Goal: Transaction & Acquisition: Purchase product/service

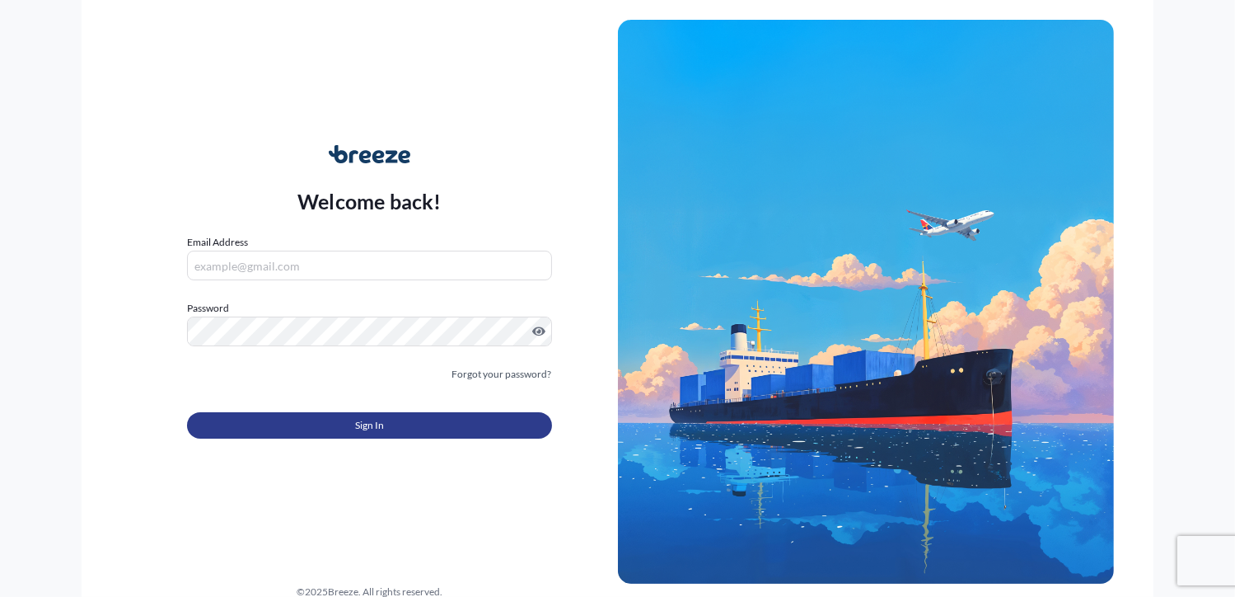
type input "[PERSON_NAME][EMAIL_ADDRESS][DOMAIN_NAME]"
click at [351, 420] on button "Sign In" at bounding box center [369, 425] width 364 height 26
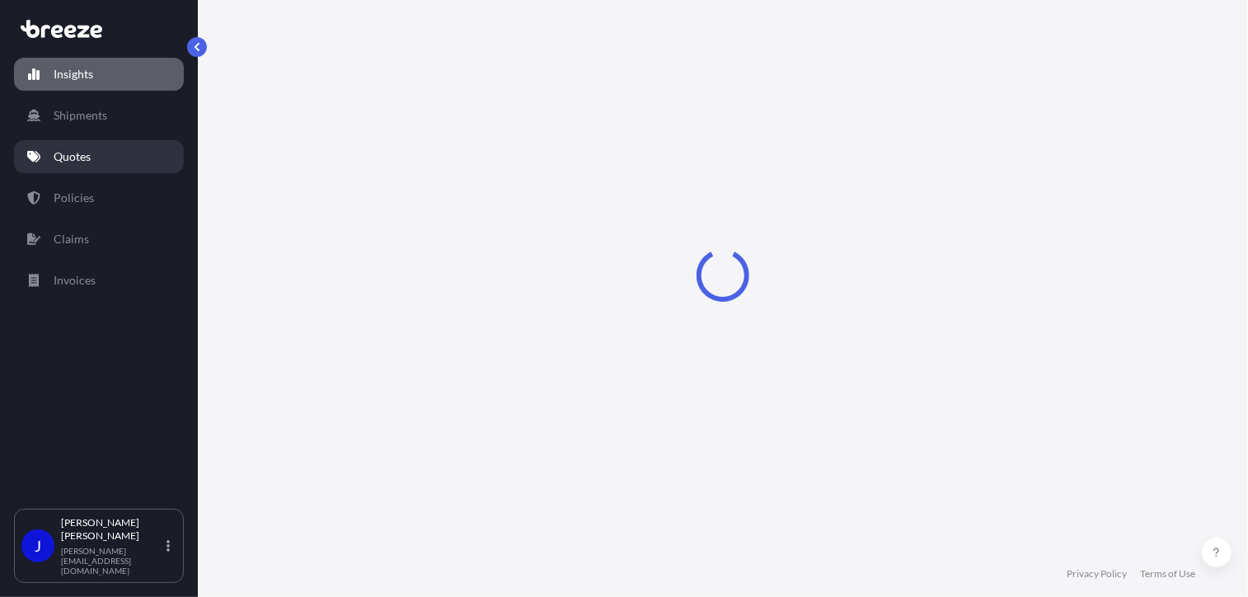
click at [99, 161] on link "Quotes" at bounding box center [99, 156] width 170 height 33
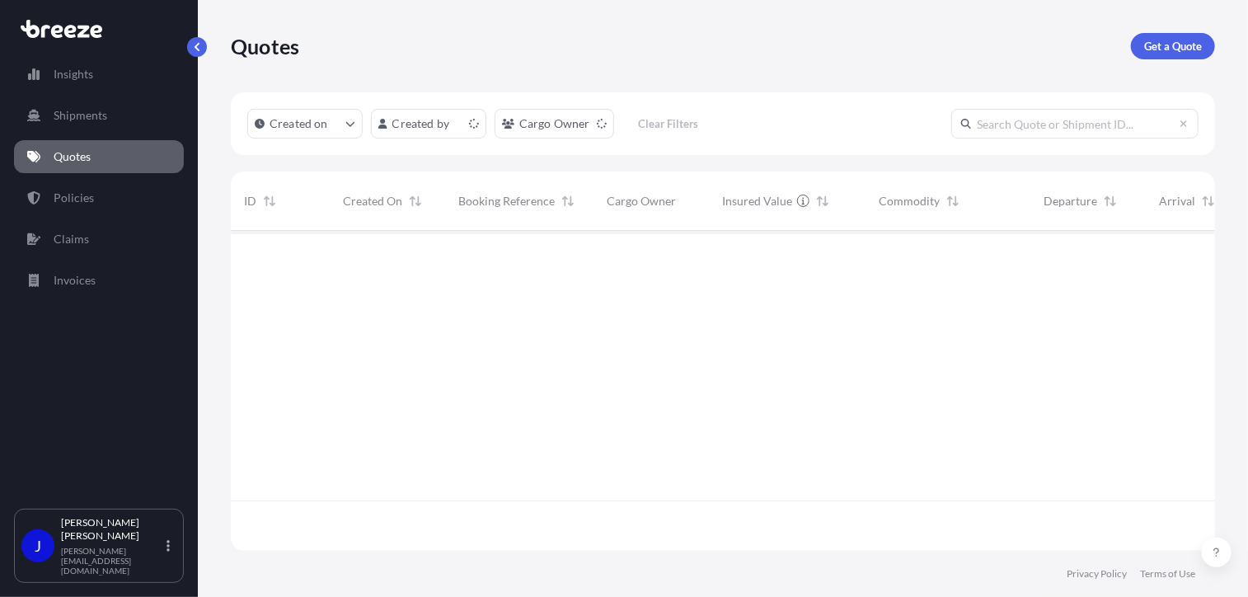
scroll to position [316, 971]
click at [1180, 49] on p "Get a Quote" at bounding box center [1173, 46] width 58 height 16
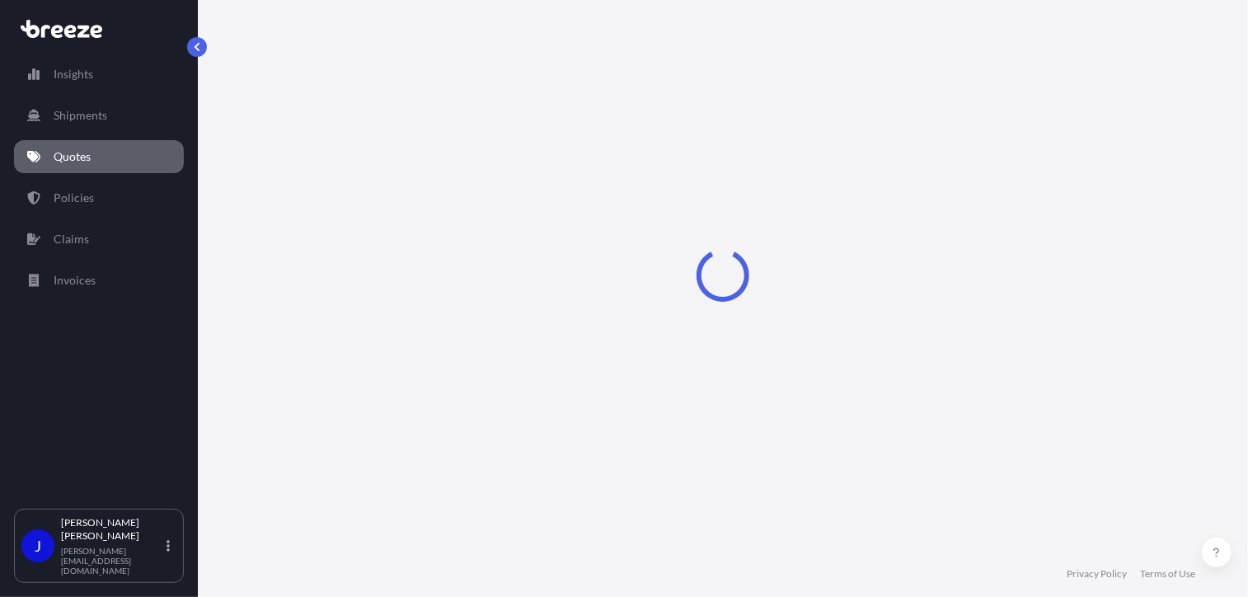
select select "Sea"
select select "1"
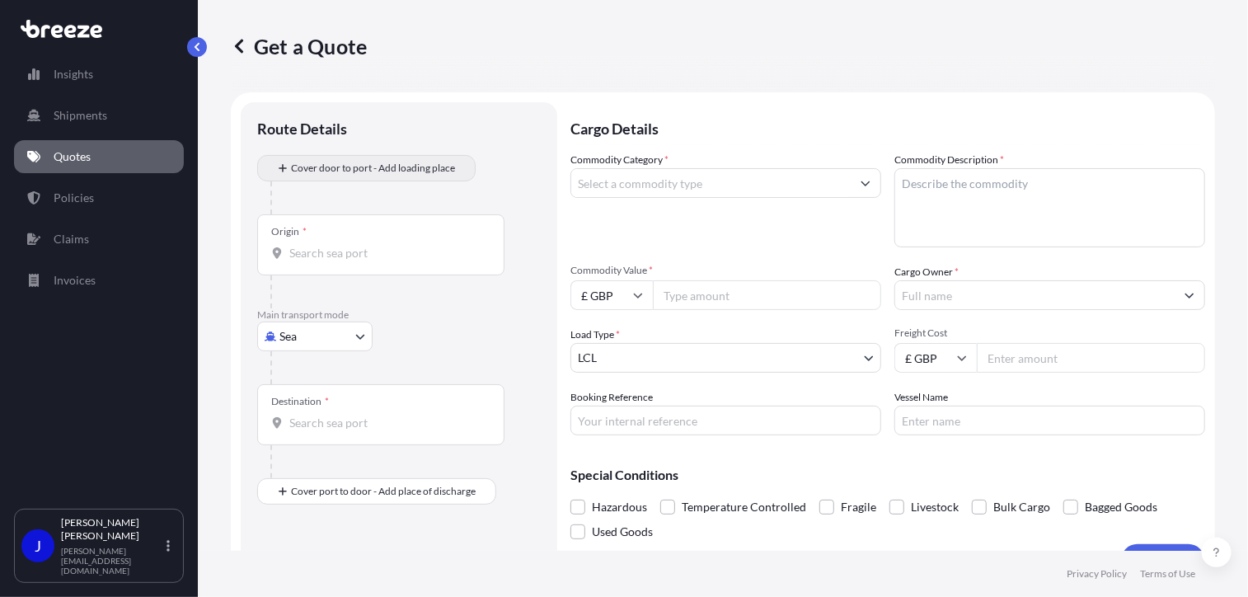
scroll to position [26, 0]
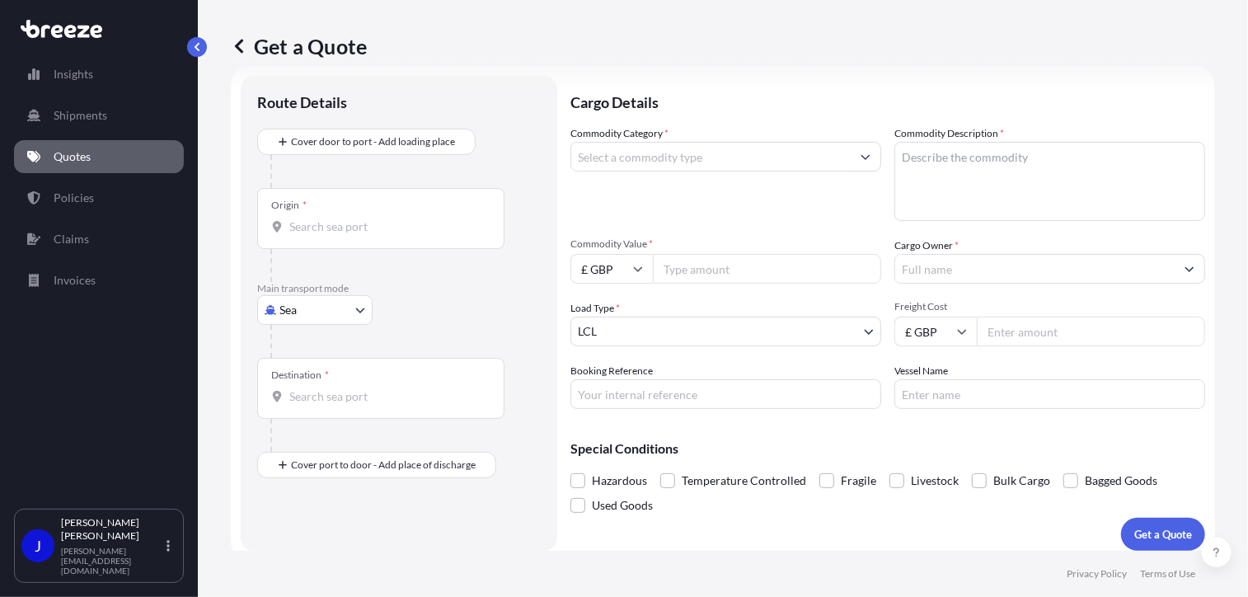
click at [350, 307] on body "Insights Shipments Quotes Policies Claims Invoices J [PERSON_NAME] [PERSON_NAME…" at bounding box center [624, 298] width 1248 height 597
click at [330, 405] on div "Road" at bounding box center [315, 411] width 102 height 30
select select "Road"
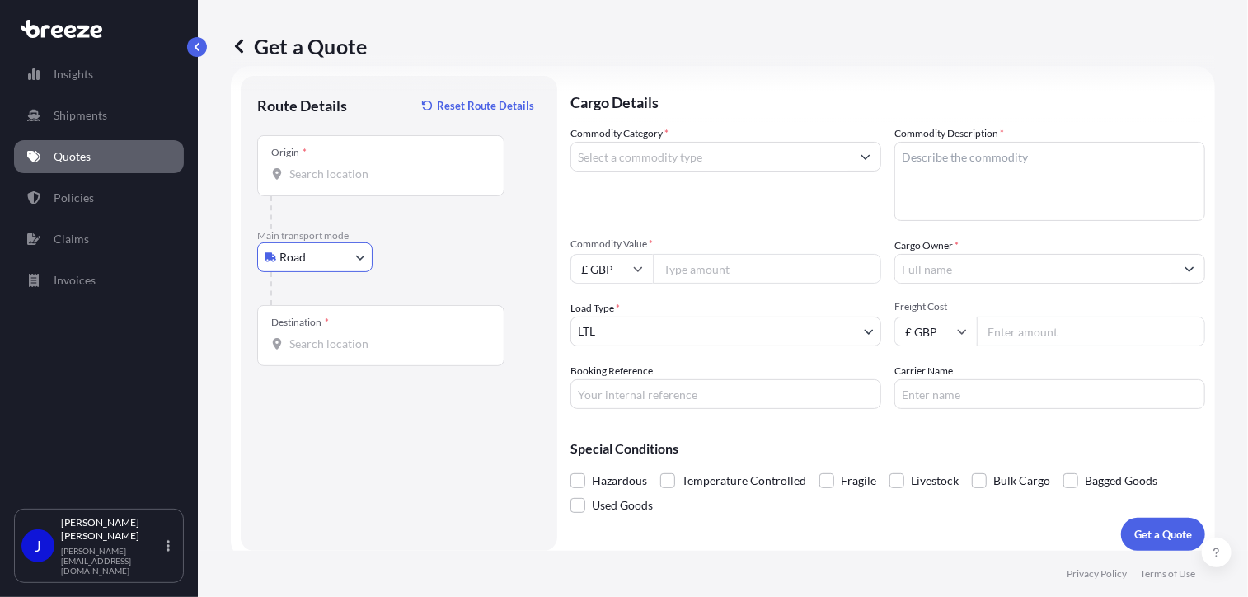
click at [334, 190] on div "Origin *" at bounding box center [380, 165] width 247 height 61
click at [334, 182] on input "Origin *" at bounding box center [386, 174] width 194 height 16
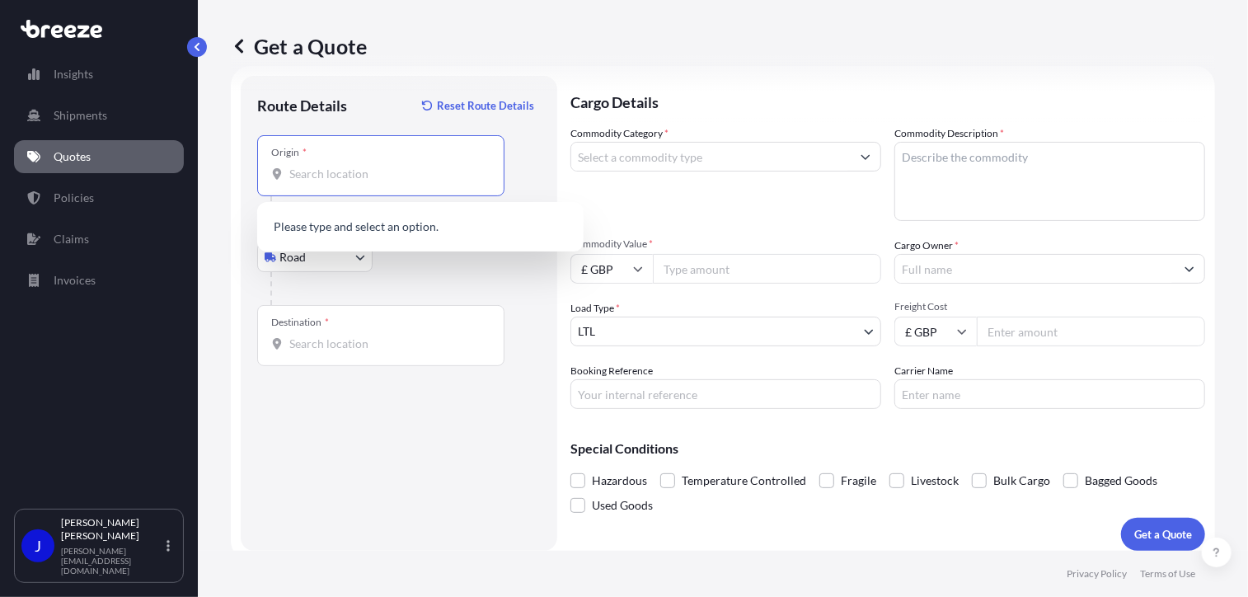
click at [334, 181] on input "Origin *" at bounding box center [386, 174] width 194 height 16
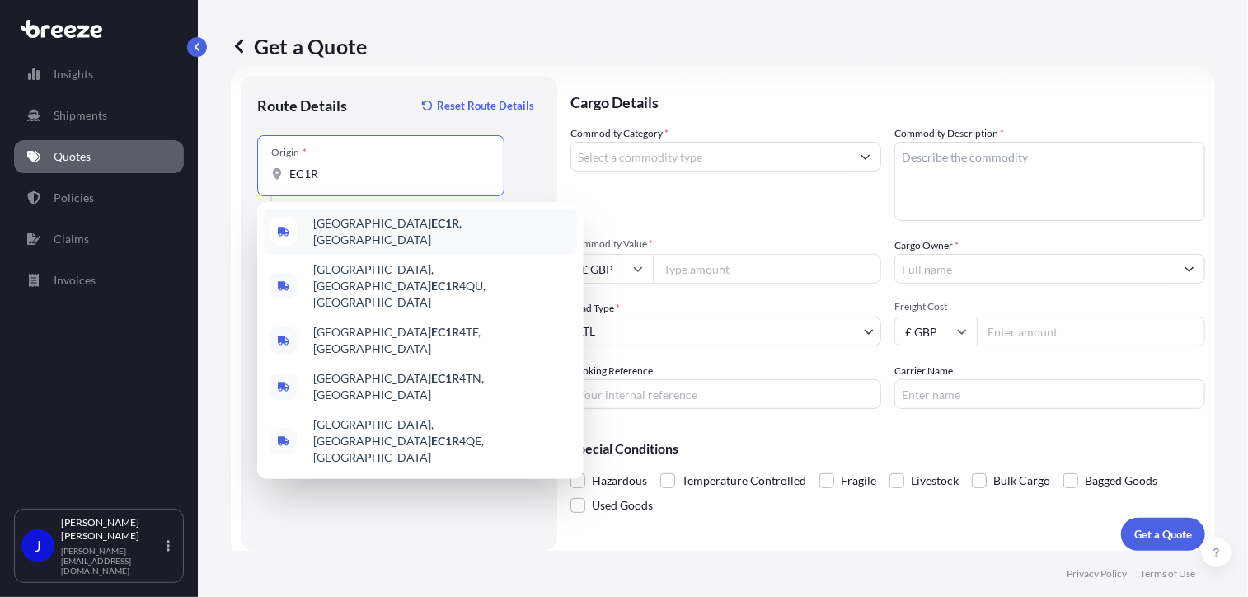
click at [382, 230] on span "London EC1R , [GEOGRAPHIC_DATA]" at bounding box center [441, 231] width 257 height 33
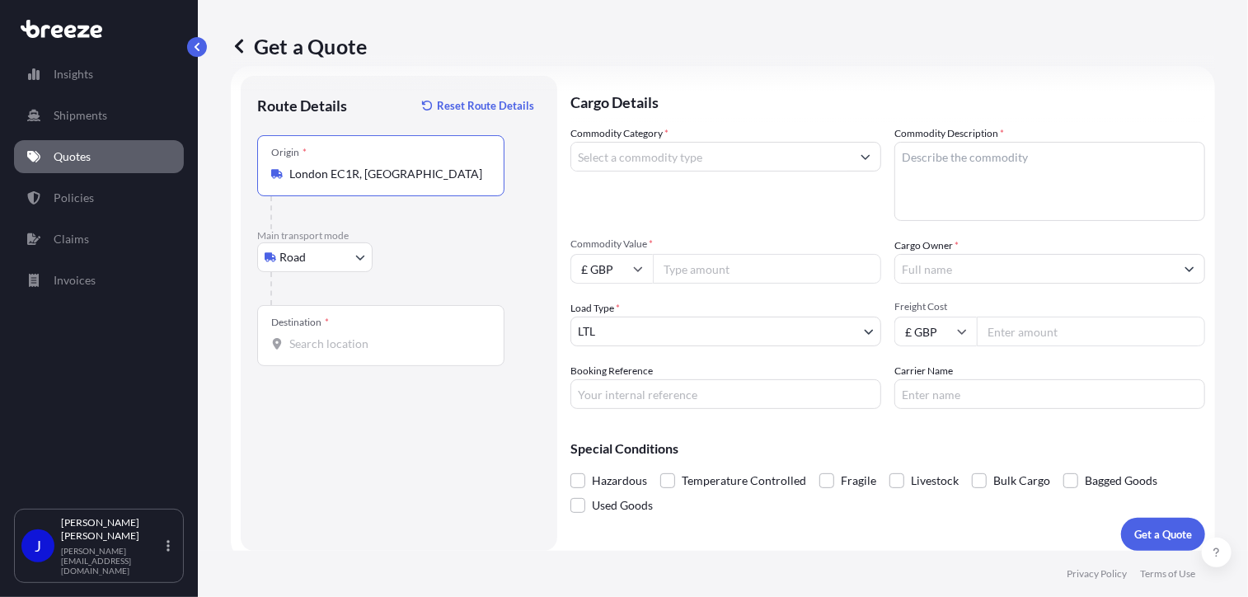
click at [378, 174] on input "London EC1R, [GEOGRAPHIC_DATA]" at bounding box center [386, 174] width 194 height 16
type input "[STREET_ADDRESS]"
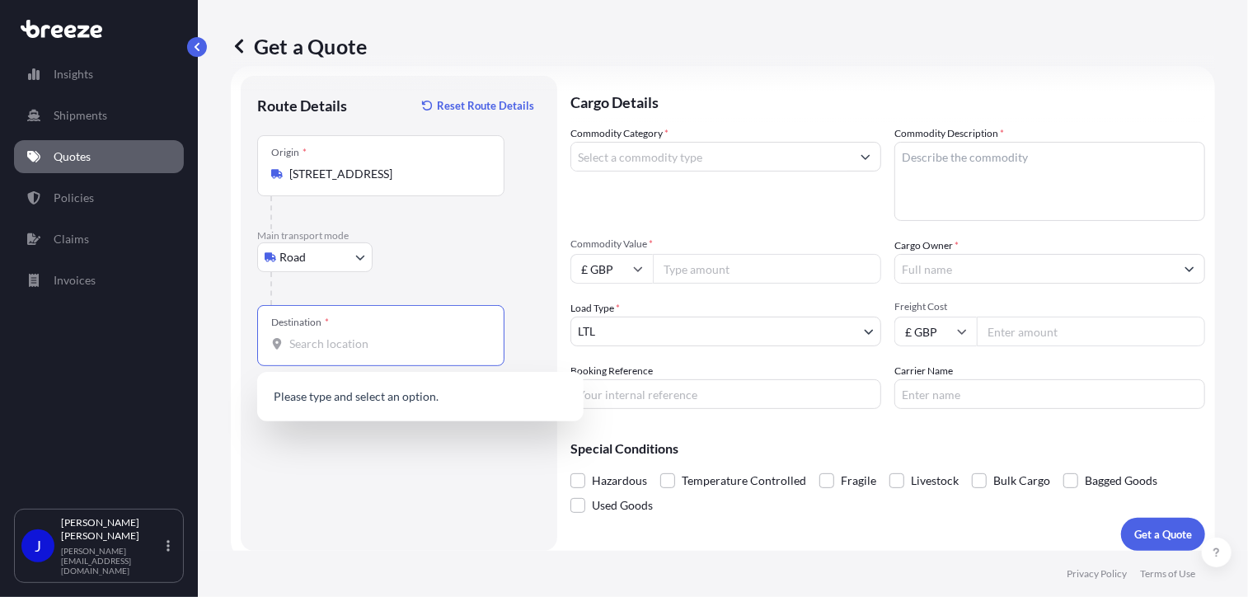
click at [313, 349] on input "Destination *" at bounding box center [386, 343] width 194 height 16
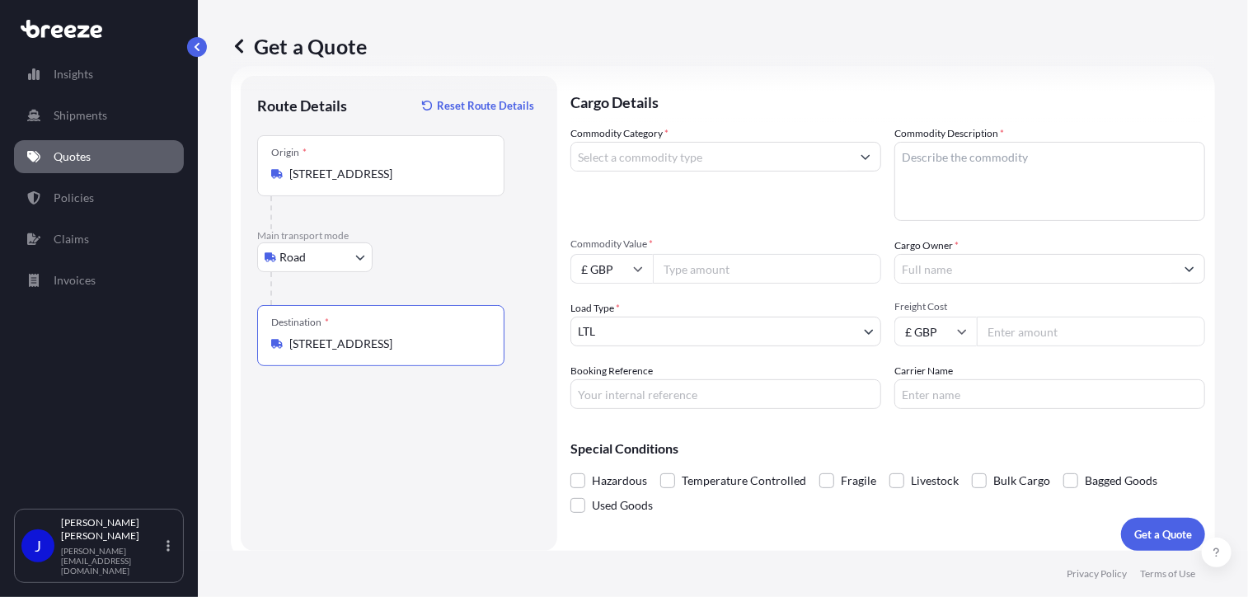
type input "[STREET_ADDRESS]"
click at [677, 154] on input "Commodity Category *" at bounding box center [710, 157] width 279 height 30
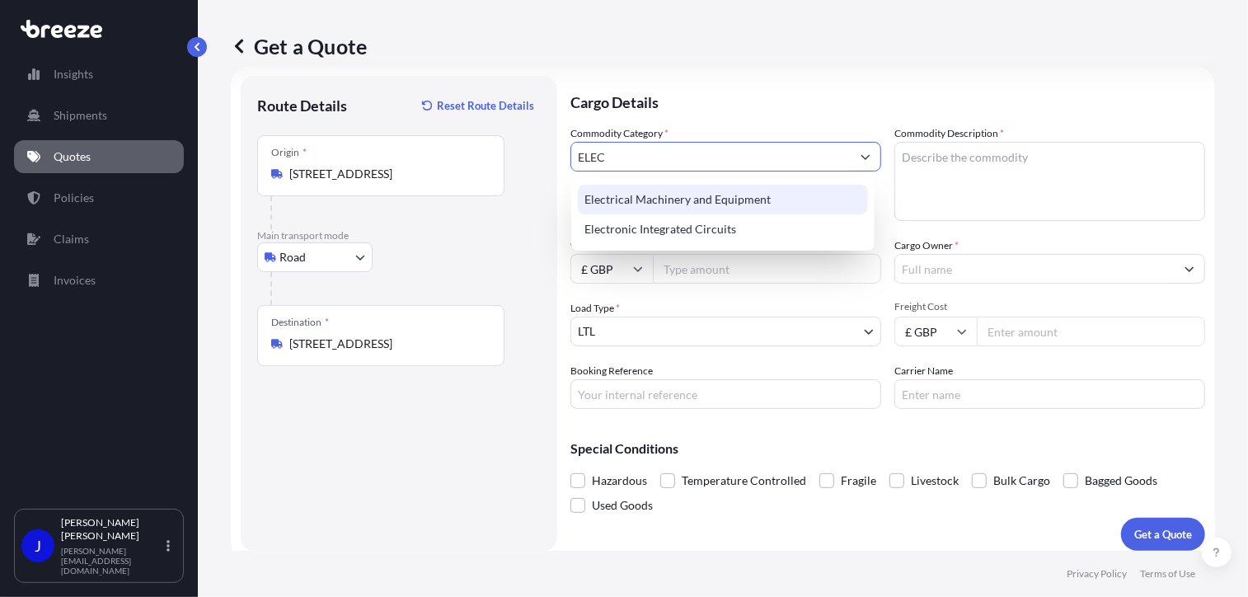
click at [745, 201] on div "Electrical Machinery and Equipment" at bounding box center [723, 200] width 290 height 30
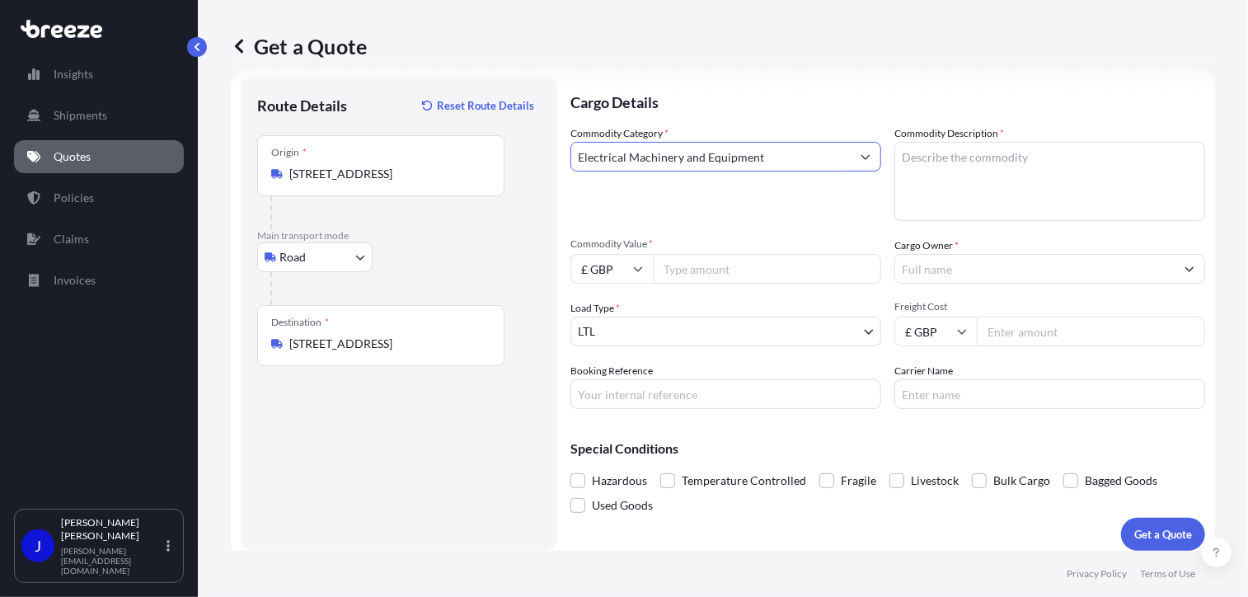
type input "Electrical Machinery and Equipment"
click at [950, 161] on textarea "Commodity Description *" at bounding box center [1049, 181] width 311 height 79
type textarea "VR HEADSETS"
drag, startPoint x: 823, startPoint y: 250, endPoint x: 803, endPoint y: 266, distance: 25.2
click at [821, 253] on div "Commodity Value * £ GBP" at bounding box center [725, 260] width 311 height 46
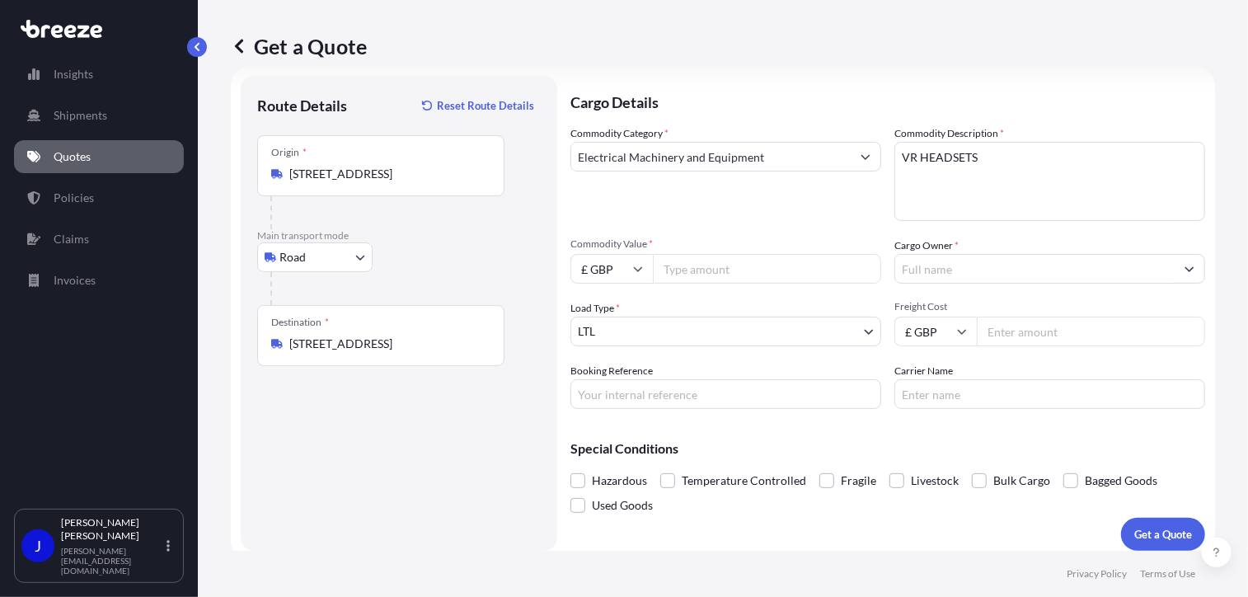
click at [799, 266] on input "Commodity Value *" at bounding box center [767, 269] width 228 height 30
type input "1000"
click at [920, 273] on input "Cargo Owner *" at bounding box center [1034, 269] width 279 height 30
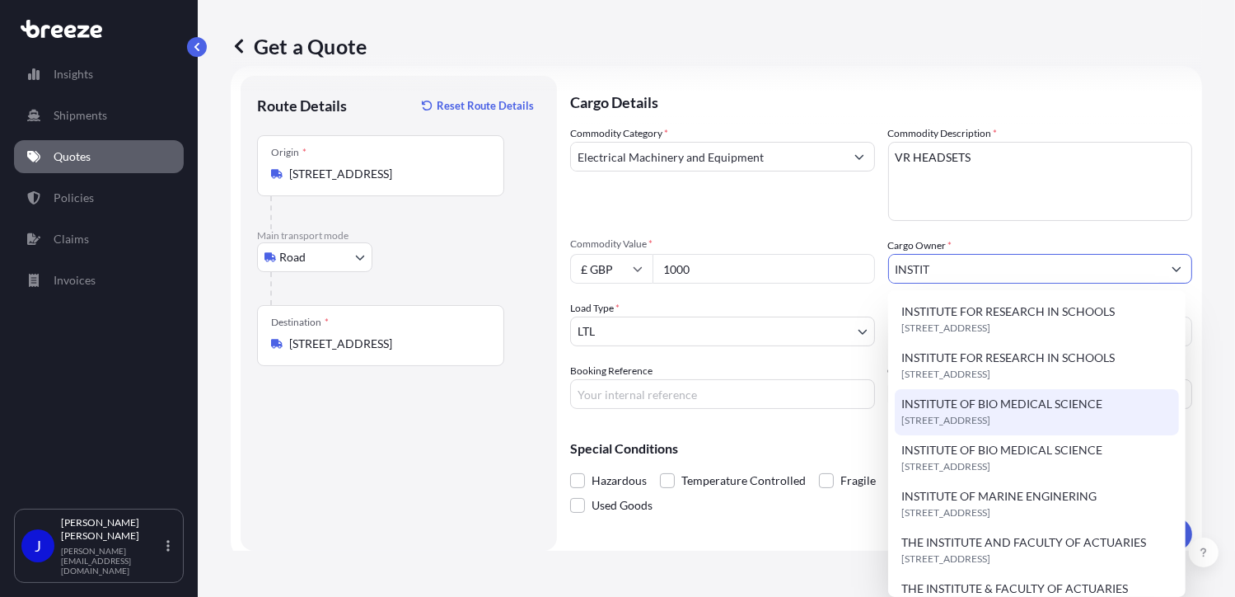
click at [990, 424] on span "[STREET_ADDRESS]" at bounding box center [945, 420] width 89 height 16
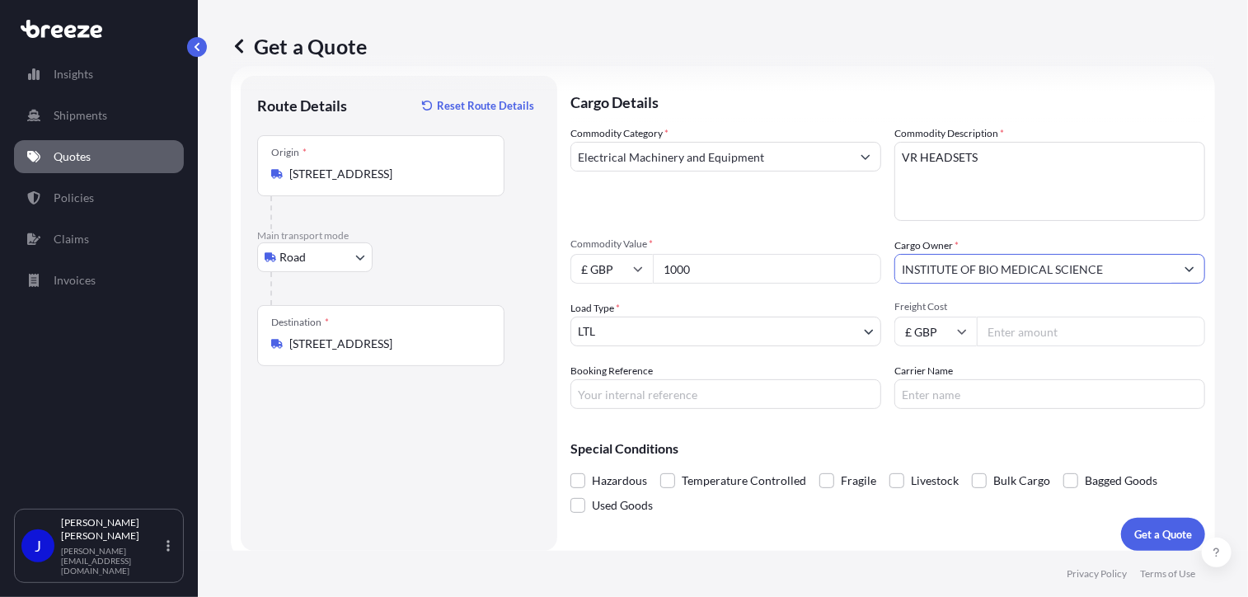
type input "INSTITUTE OF BIO MEDICAL SCIENCE"
click at [712, 400] on input "Booking Reference" at bounding box center [725, 394] width 311 height 30
type input "2219070"
click at [999, 329] on input "Freight Cost" at bounding box center [1090, 331] width 228 height 30
type input "12.00"
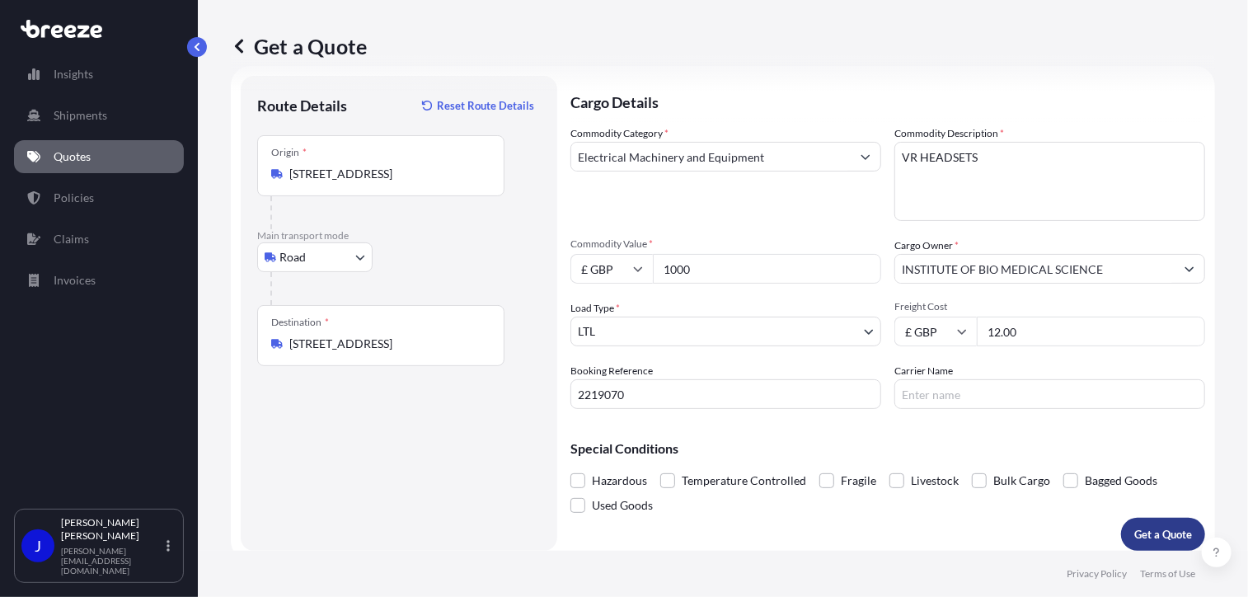
click at [1134, 536] on p "Get a Quote" at bounding box center [1163, 534] width 58 height 16
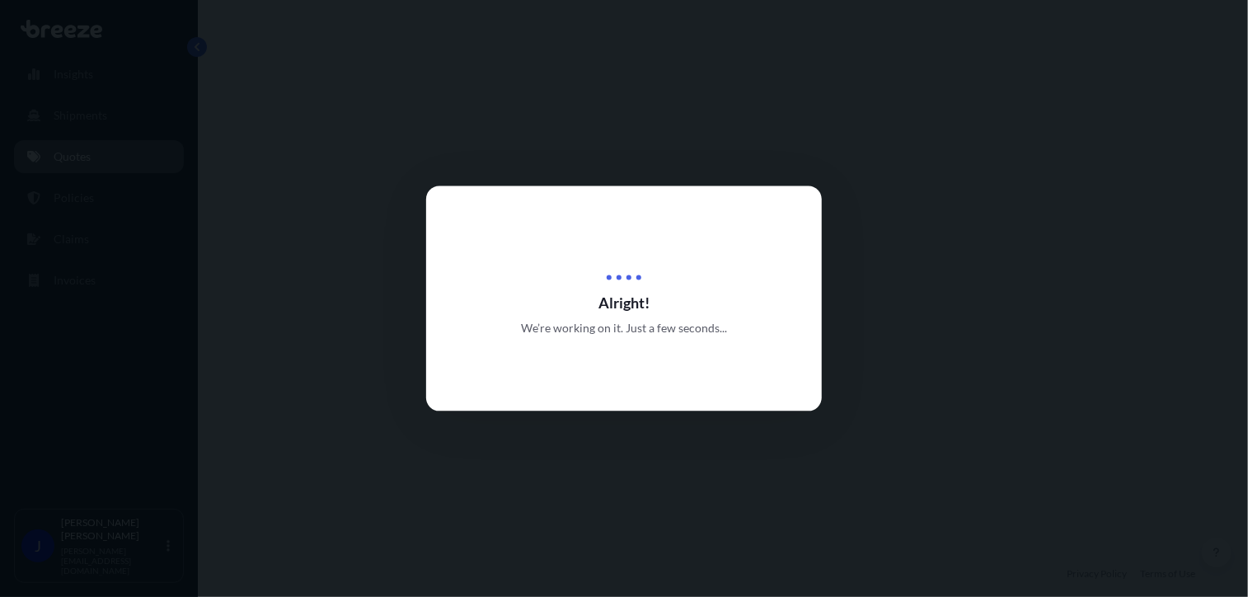
select select "Road"
select select "1"
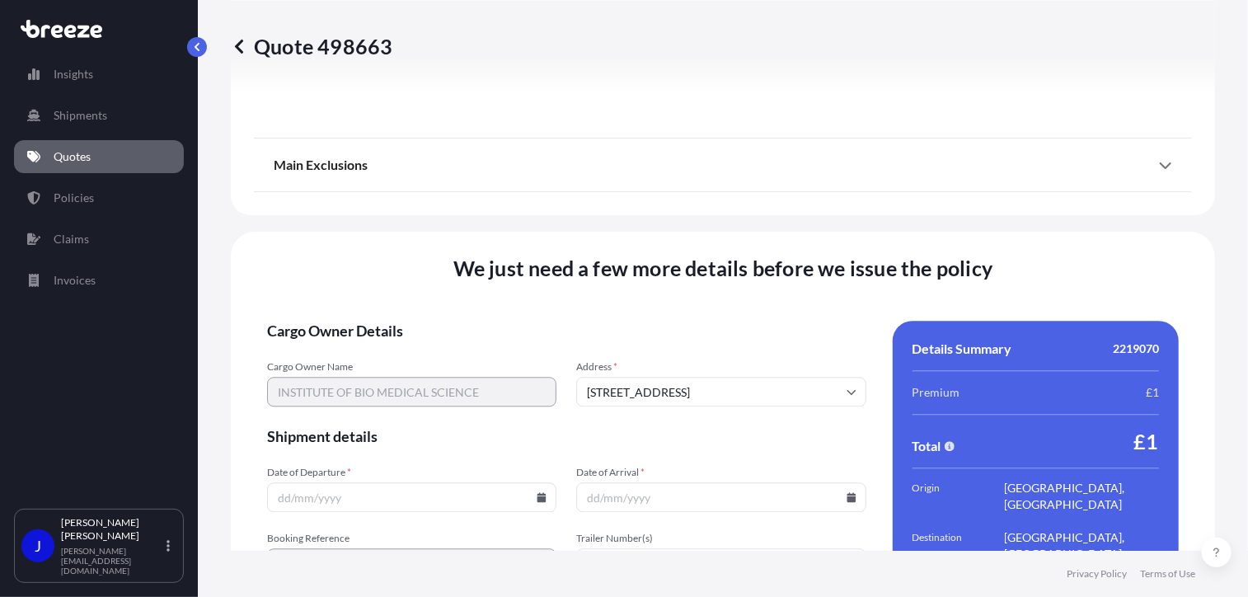
scroll to position [2054, 0]
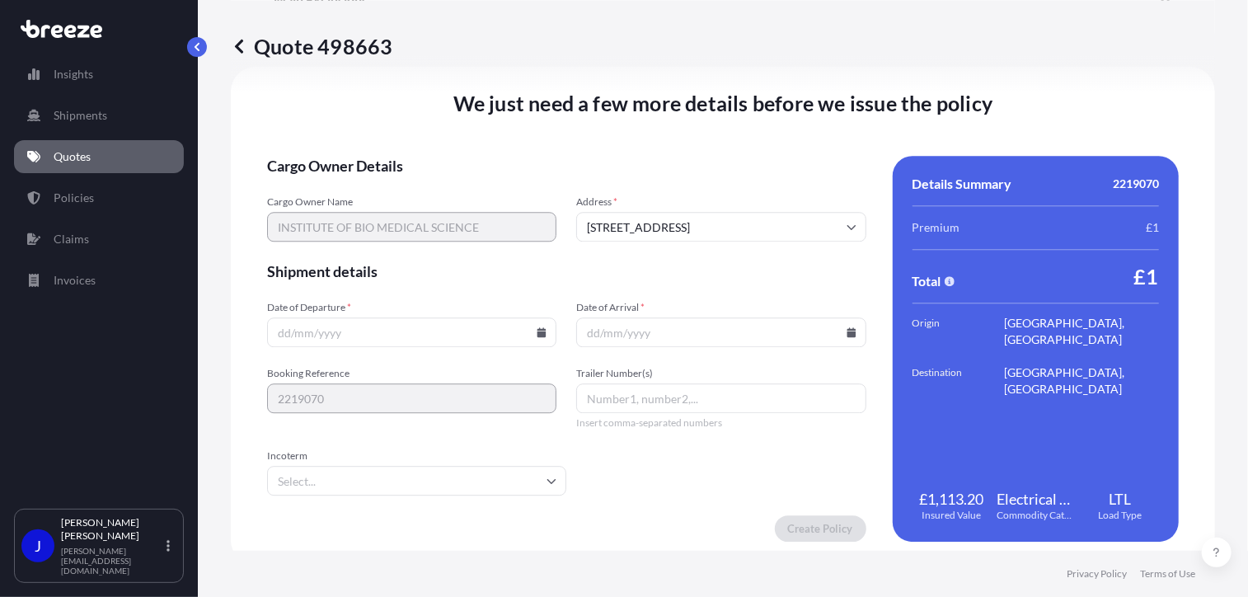
click at [540, 330] on icon at bounding box center [541, 332] width 9 height 10
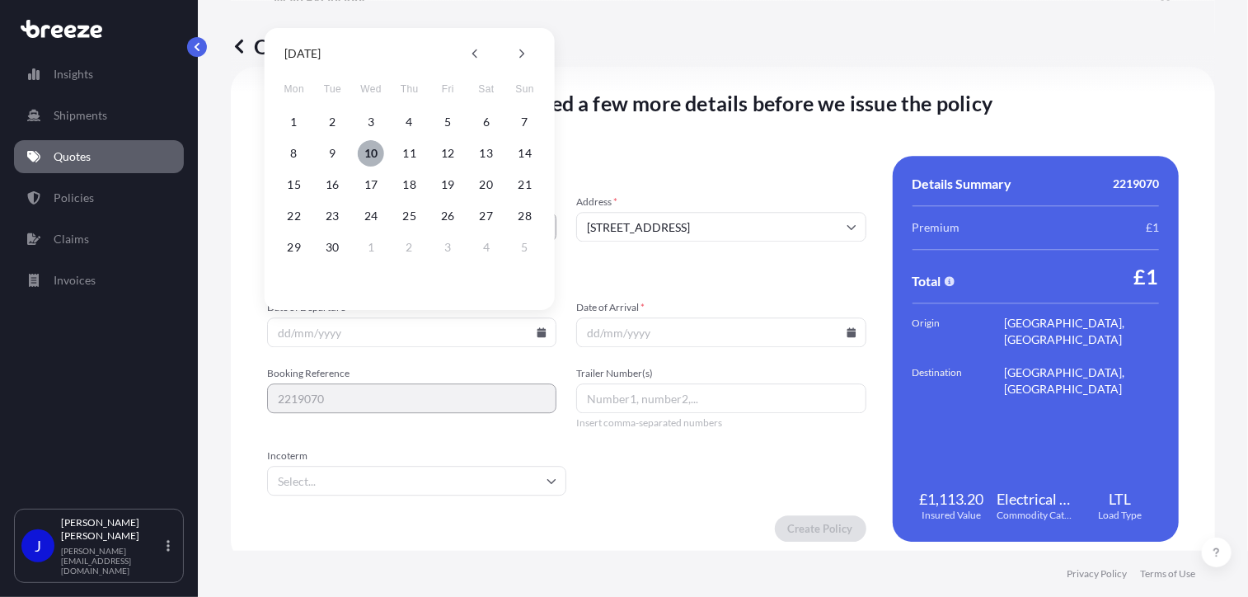
click at [372, 151] on button "10" at bounding box center [371, 153] width 26 height 26
type input "[DATE]"
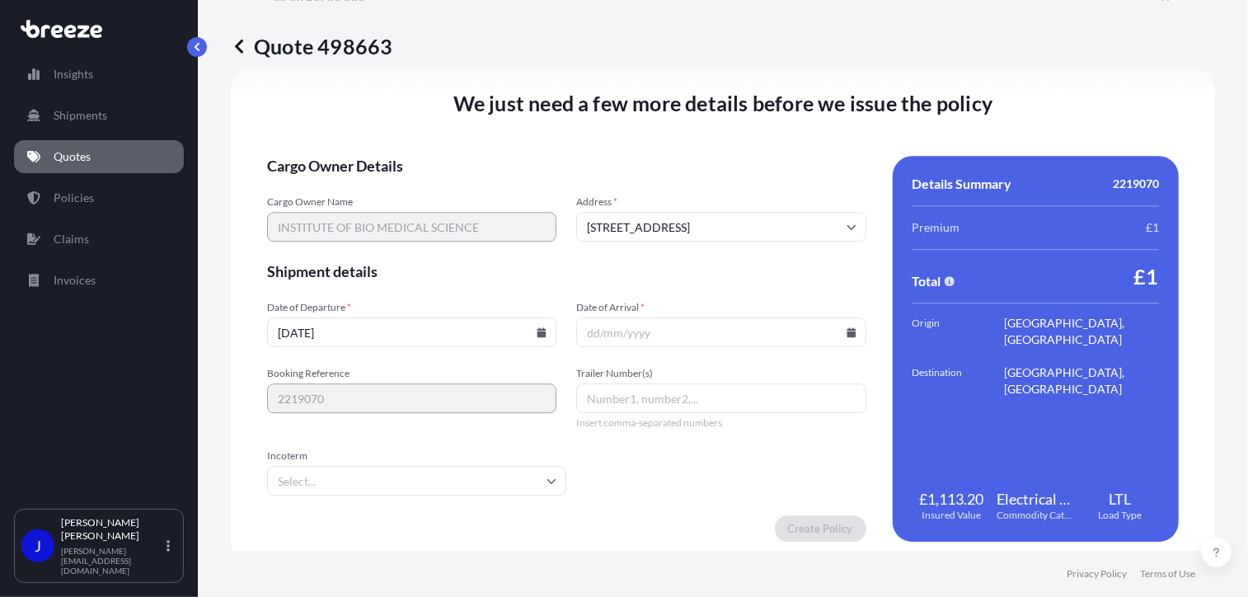
click at [846, 329] on icon at bounding box center [851, 332] width 10 height 10
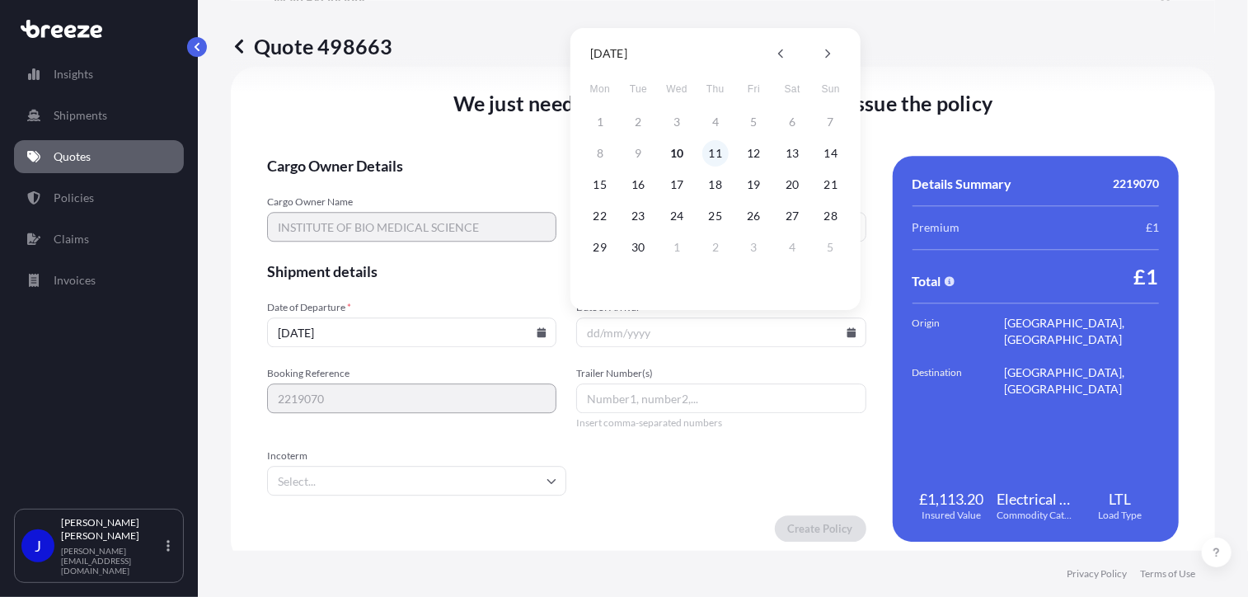
click at [720, 154] on button "11" at bounding box center [715, 153] width 26 height 26
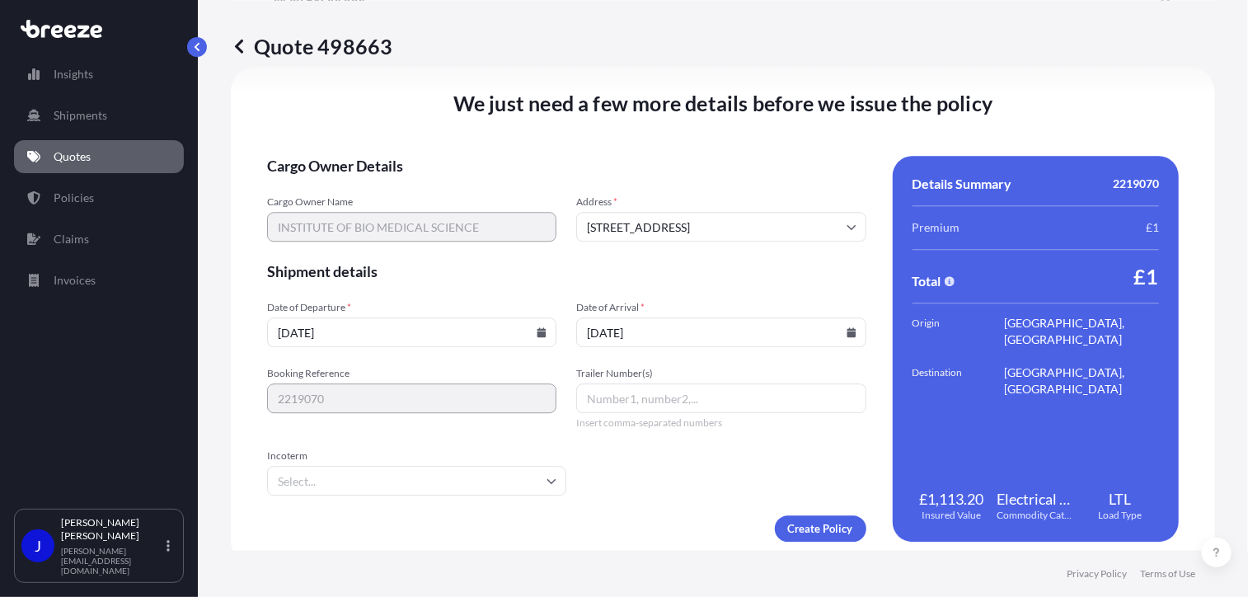
type input "[DATE]"
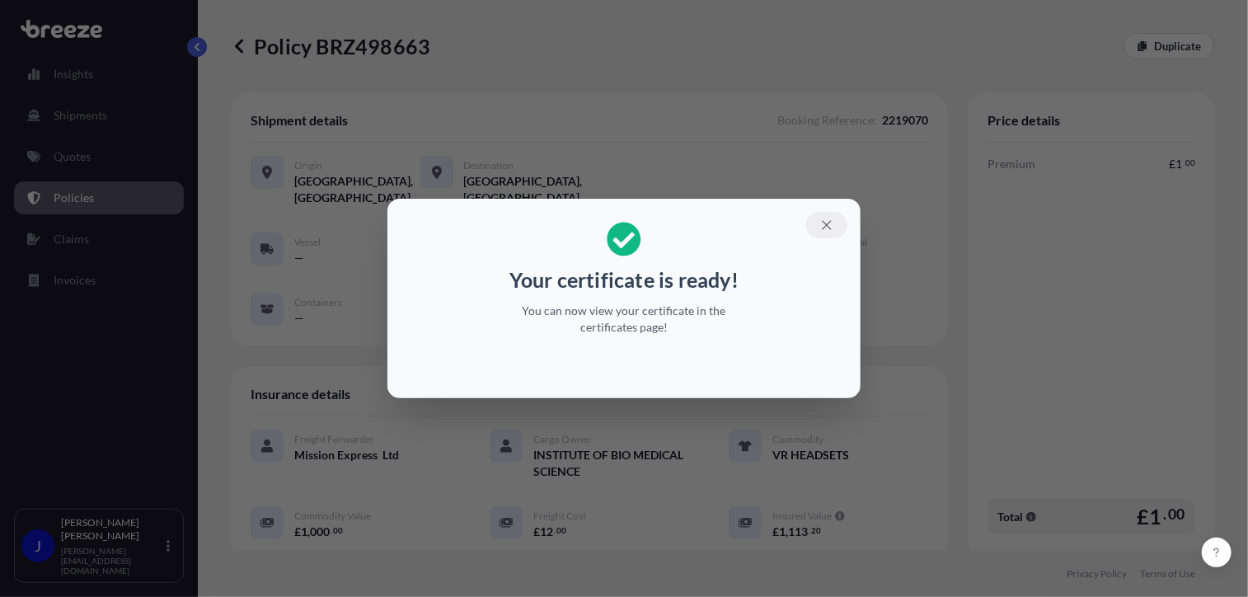
click at [827, 227] on icon "button" at bounding box center [826, 224] width 9 height 9
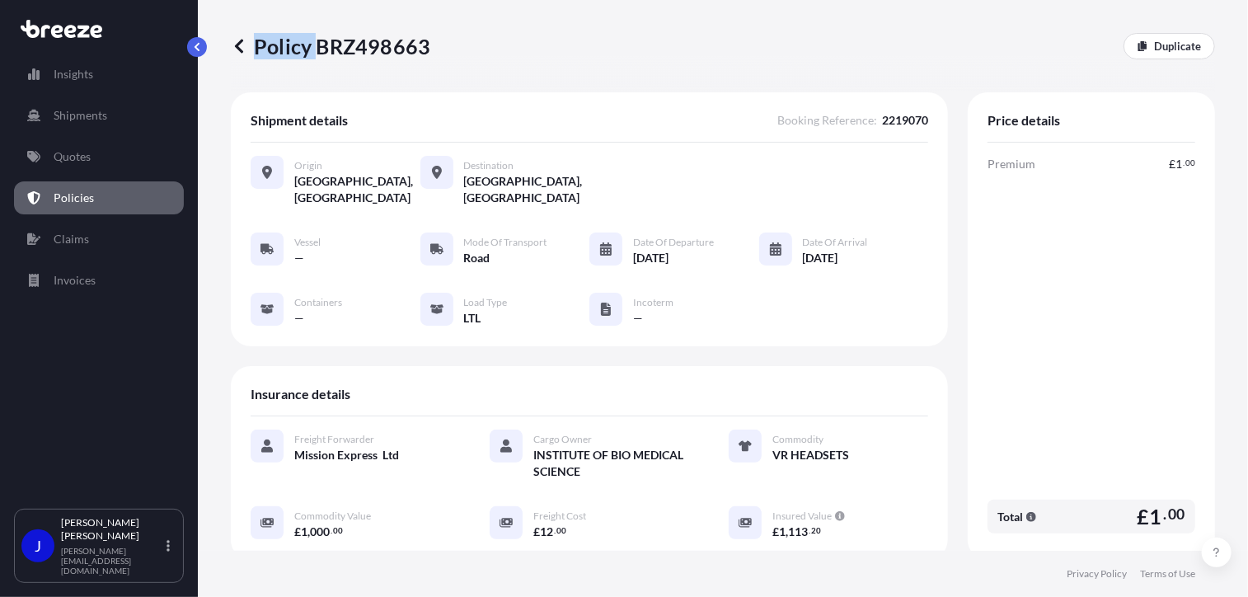
drag, startPoint x: 321, startPoint y: 49, endPoint x: 428, endPoint y: 49, distance: 107.1
click at [428, 49] on p "Policy BRZ498663" at bounding box center [330, 46] width 199 height 26
drag, startPoint x: 428, startPoint y: 49, endPoint x: 343, endPoint y: 59, distance: 85.5
click at [381, 65] on div "Policy BRZ498663 Duplicate" at bounding box center [723, 46] width 984 height 92
drag, startPoint x: 316, startPoint y: 47, endPoint x: 428, endPoint y: 52, distance: 112.2
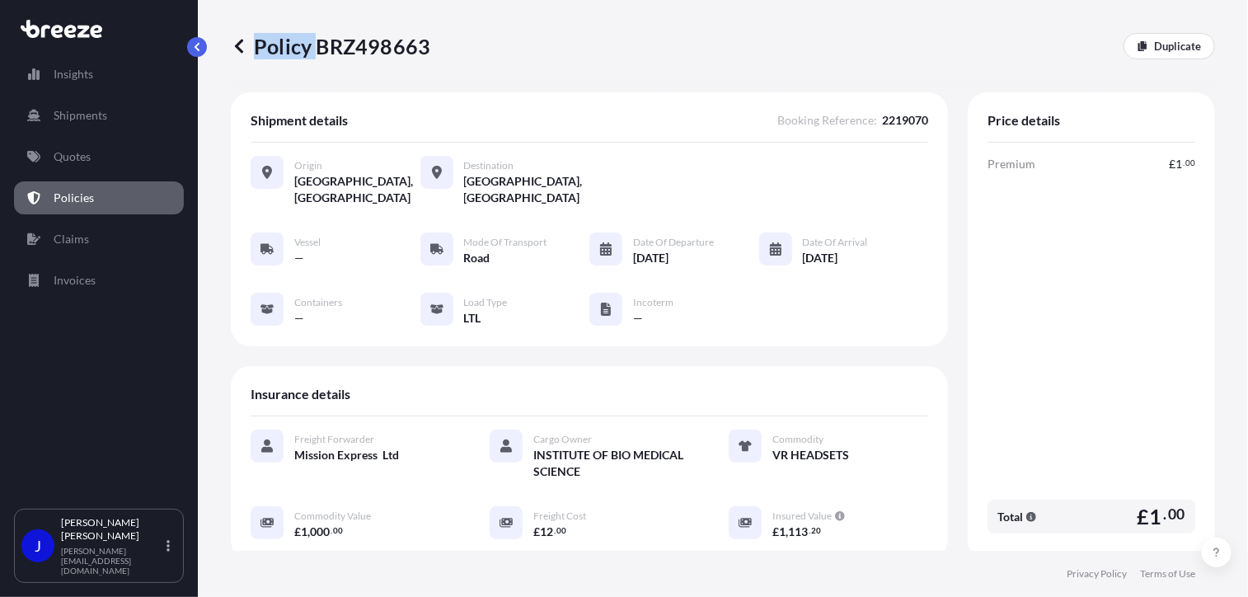
click at [428, 52] on div "Policy BRZ498663 Duplicate" at bounding box center [723, 46] width 984 height 26
drag, startPoint x: 428, startPoint y: 52, endPoint x: 342, endPoint y: 65, distance: 87.5
click at [376, 72] on div "Policy BRZ498663 Duplicate" at bounding box center [723, 46] width 984 height 92
drag, startPoint x: 315, startPoint y: 45, endPoint x: 422, endPoint y: 49, distance: 107.2
click at [422, 49] on p "Policy BRZ498663" at bounding box center [330, 46] width 199 height 26
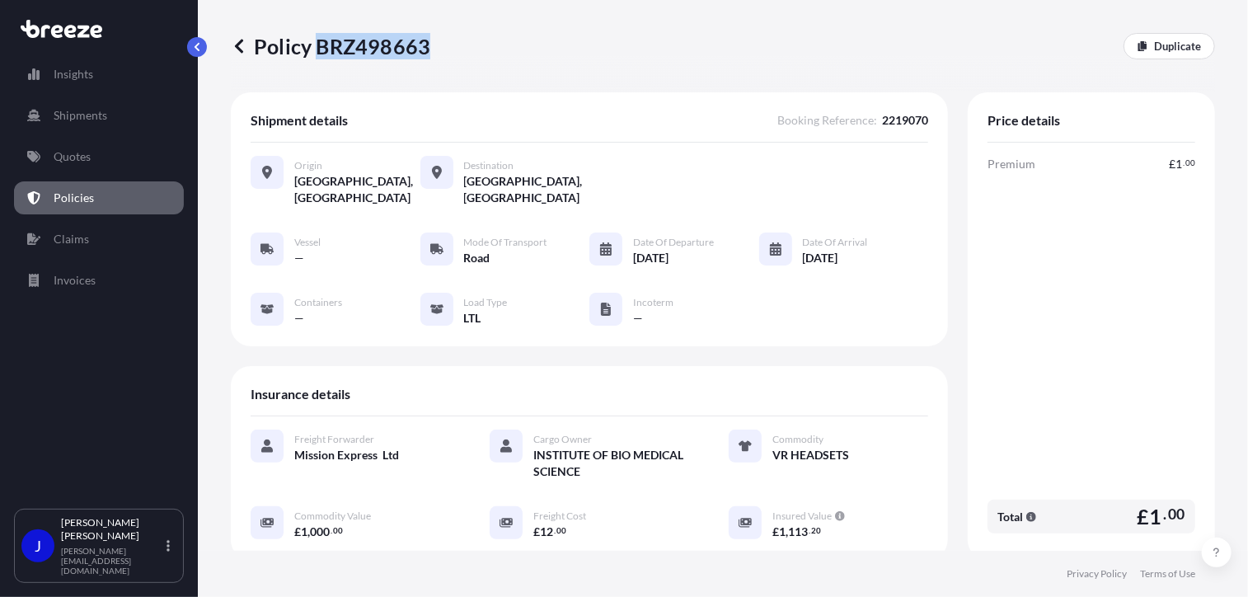
copy p "BRZ498663"
